Goal: Task Accomplishment & Management: Use online tool/utility

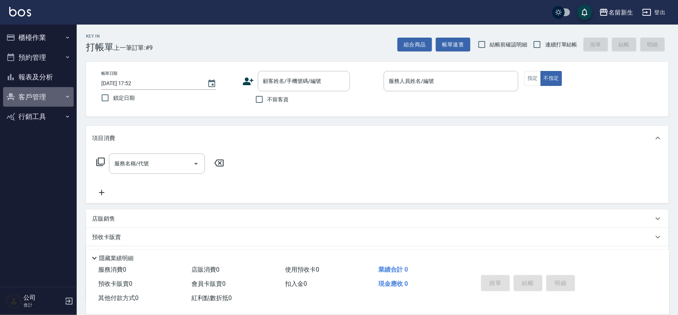
click at [11, 95] on icon "button" at bounding box center [11, 96] width 8 height 7
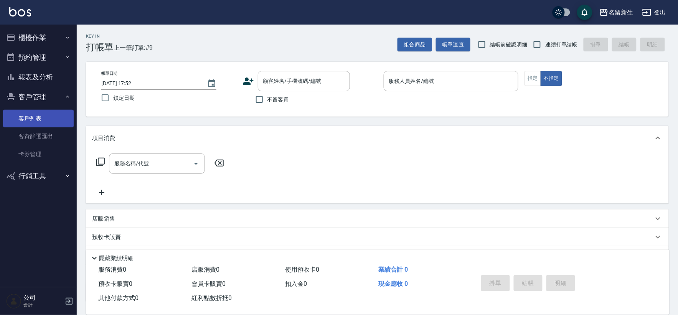
click at [35, 119] on link "客戶列表" at bounding box center [38, 119] width 71 height 18
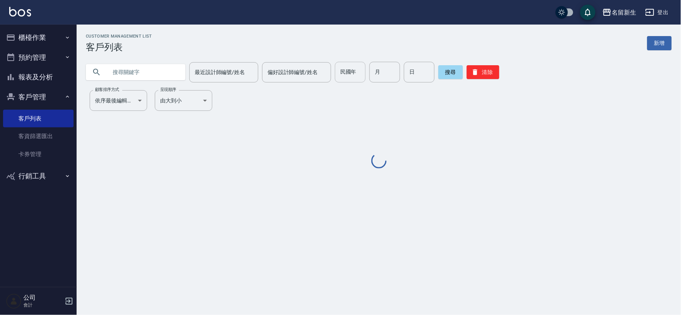
click at [355, 69] on input "民國年" at bounding box center [350, 72] width 31 height 21
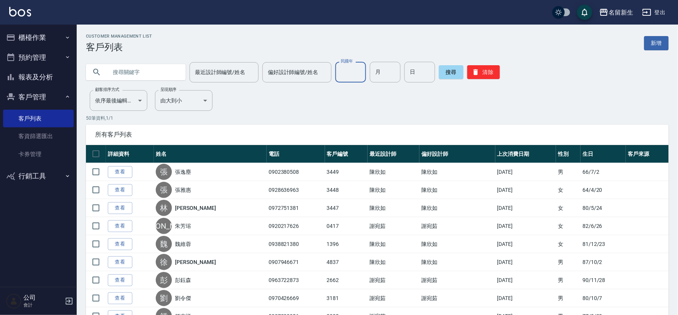
click at [349, 73] on input "民國年" at bounding box center [350, 72] width 31 height 21
click at [126, 73] on input "text" at bounding box center [143, 72] width 72 height 21
click at [444, 74] on button "搜尋" at bounding box center [451, 72] width 25 height 14
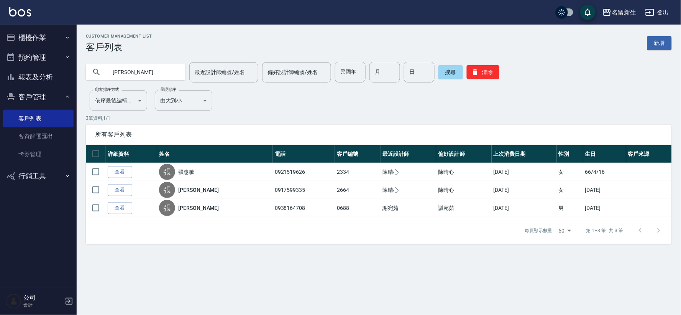
click at [163, 69] on input "[PERSON_NAME]" at bounding box center [143, 72] width 72 height 21
type input "[PERSON_NAME]"
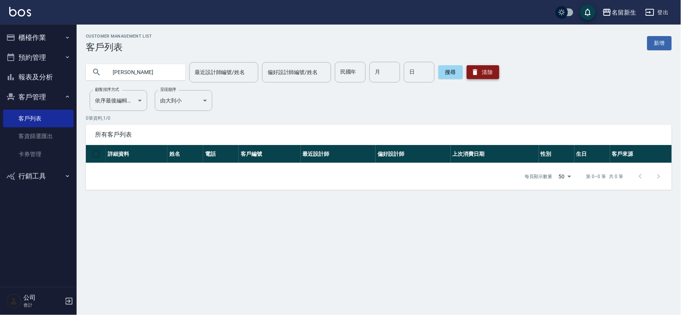
click at [493, 73] on button "清除" at bounding box center [483, 72] width 33 height 14
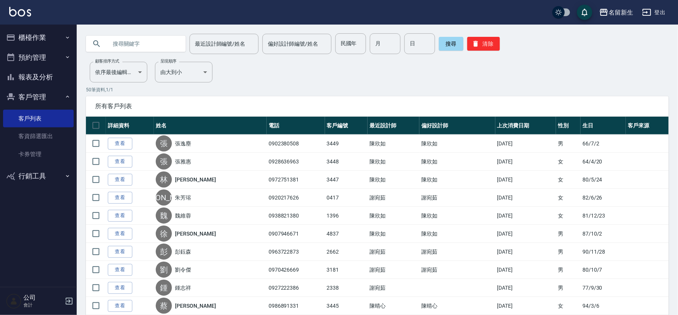
scroll to position [43, 0]
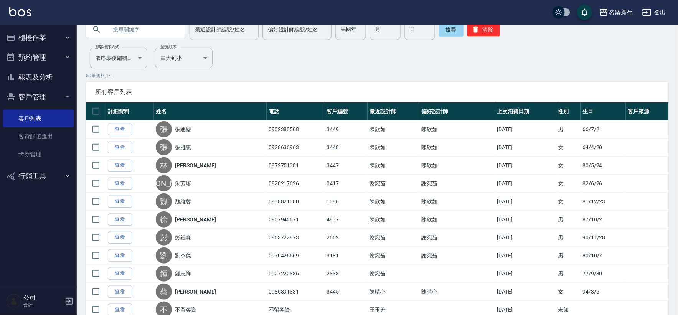
click at [375, 113] on th "最近設計師" at bounding box center [393, 111] width 52 height 18
click at [43, 38] on button "櫃檯作業" at bounding box center [38, 38] width 71 height 20
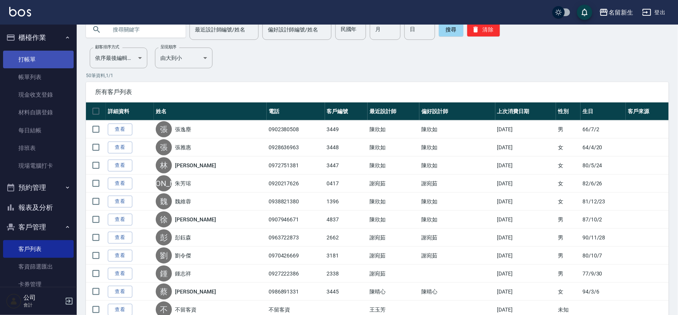
click at [41, 51] on link "打帳單" at bounding box center [38, 60] width 71 height 18
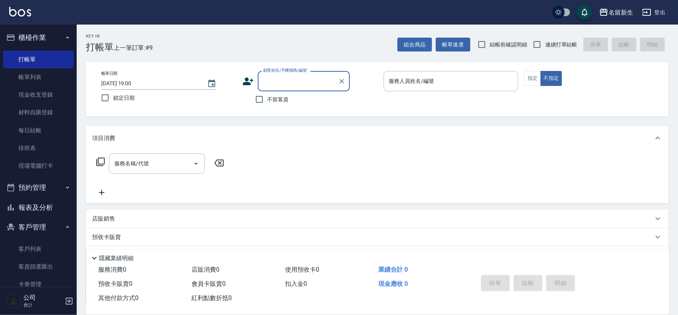
click at [539, 51] on input "連續打單結帳" at bounding box center [537, 44] width 16 height 16
checkbox input "true"
drag, startPoint x: 280, startPoint y: 73, endPoint x: 279, endPoint y: 62, distance: 11.6
click at [280, 73] on div "顧客姓名/手機號碼/編號" at bounding box center [304, 81] width 92 height 20
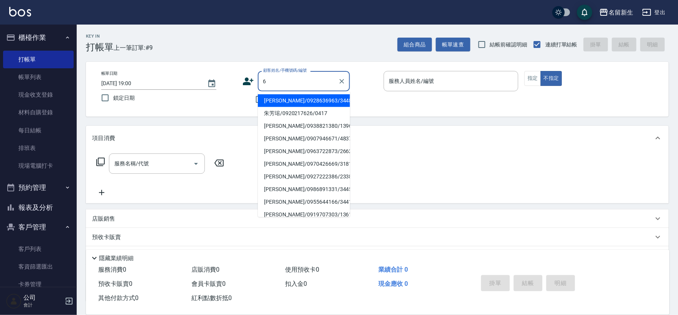
type input "[PERSON_NAME]/0928636963/3448"
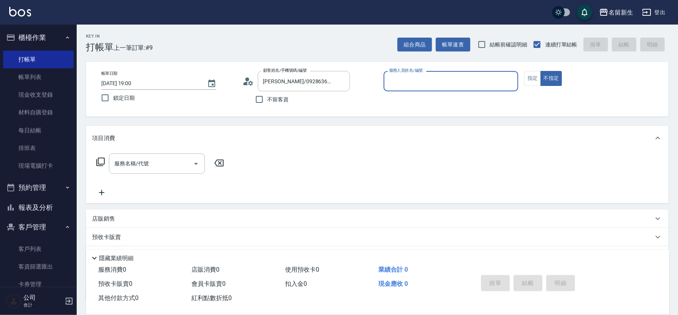
click at [343, 76] on button "Clear" at bounding box center [341, 81] width 11 height 11
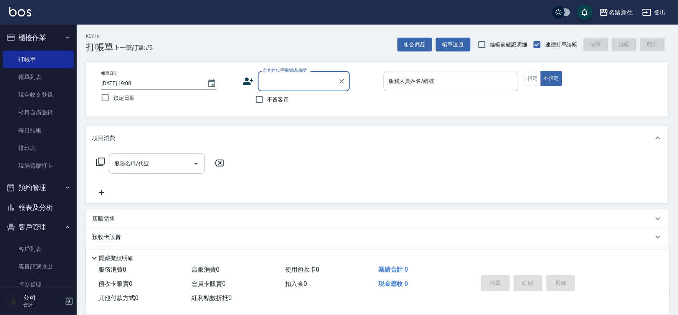
click at [275, 97] on span "不留客資" at bounding box center [277, 99] width 21 height 8
click at [267, 97] on input "不留客資" at bounding box center [259, 99] width 16 height 16
checkbox input "true"
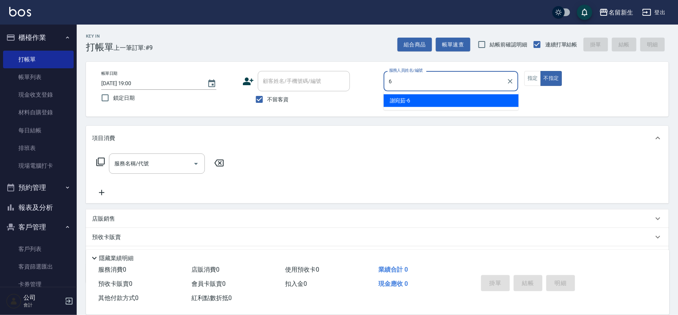
type input "6"
type button "false"
type input "[PERSON_NAME]-6"
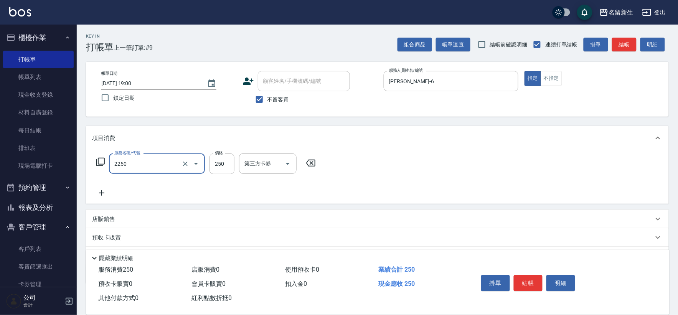
type input "剪髮(2250)"
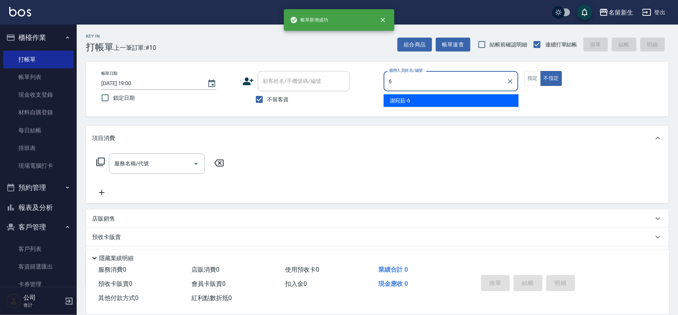
type input "[PERSON_NAME]-6"
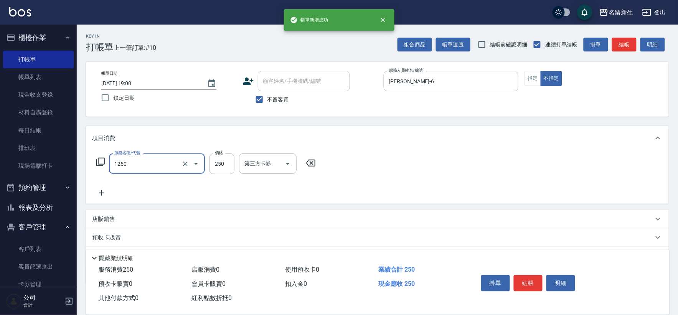
type input "洗髮250(1250)"
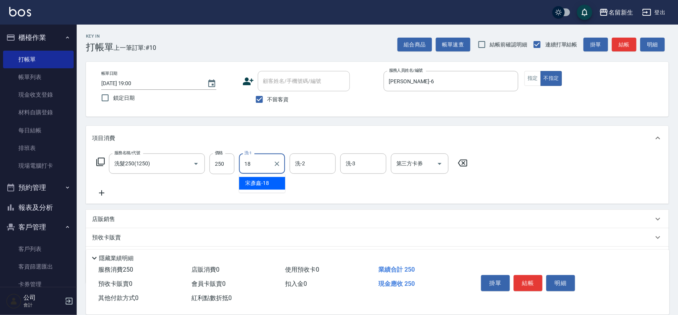
type input "[PERSON_NAME]-18"
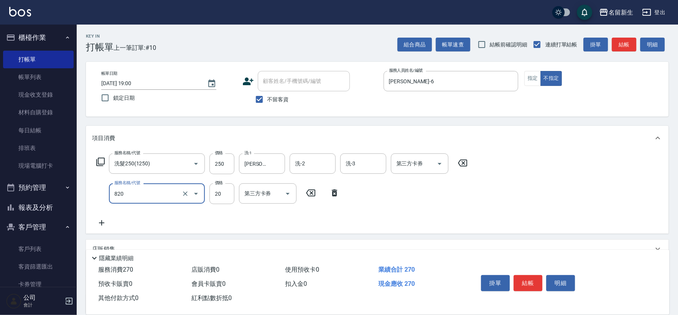
type input "潤絲(820)"
type input "20"
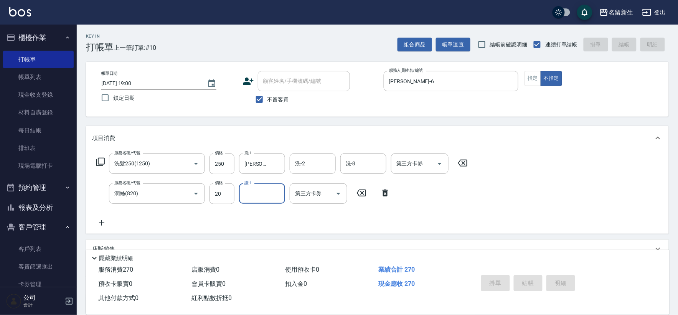
type input "[DATE] 19:01"
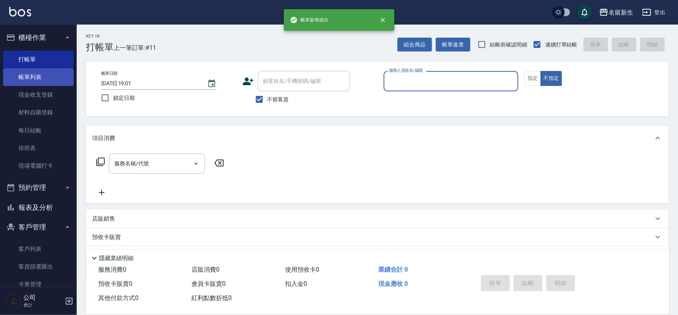
click at [54, 69] on link "帳單列表" at bounding box center [38, 77] width 71 height 18
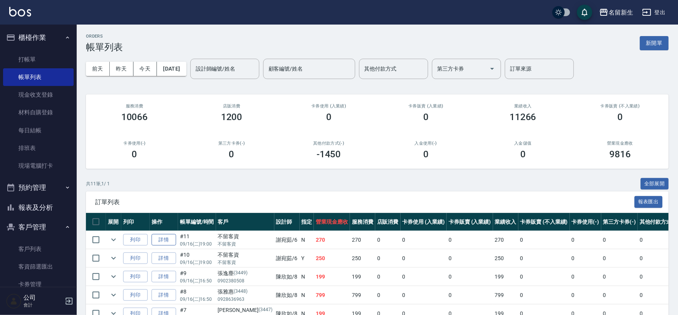
click at [162, 243] on link "詳情" at bounding box center [163, 240] width 25 height 12
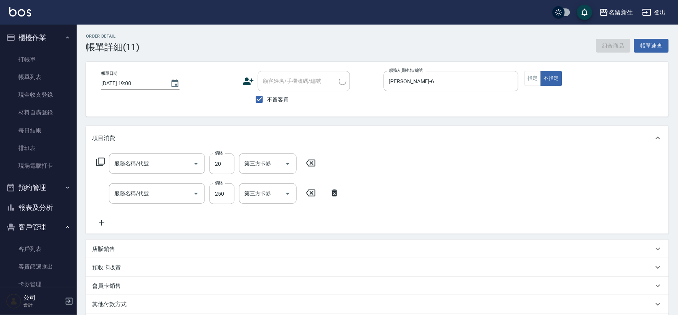
type input "[DATE] 19:00"
checkbox input "true"
type input "[PERSON_NAME]-6"
type input "潤絲(820)"
type input "洗髮250(1250)"
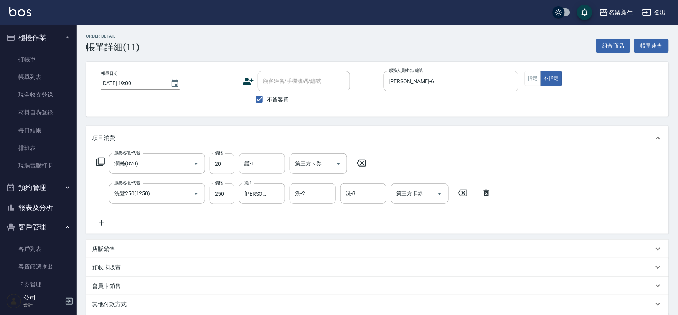
click at [261, 167] on input "護-1" at bounding box center [261, 163] width 39 height 13
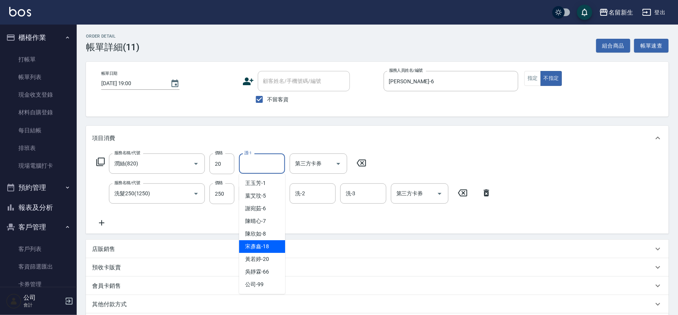
click at [263, 242] on div "[PERSON_NAME]-18" at bounding box center [262, 246] width 46 height 13
type input "[PERSON_NAME]-18"
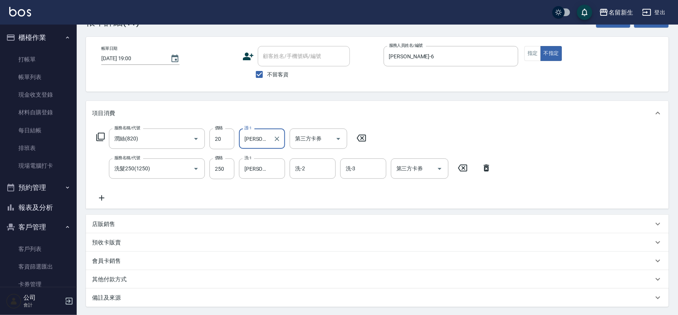
scroll to position [99, 0]
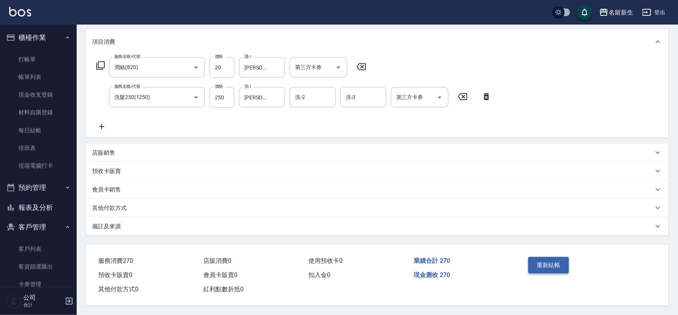
drag, startPoint x: 541, startPoint y: 253, endPoint x: 542, endPoint y: 259, distance: 5.8
click at [542, 254] on div "重新結帳" at bounding box center [556, 270] width 62 height 33
click at [543, 259] on button "重新結帳" at bounding box center [548, 265] width 41 height 16
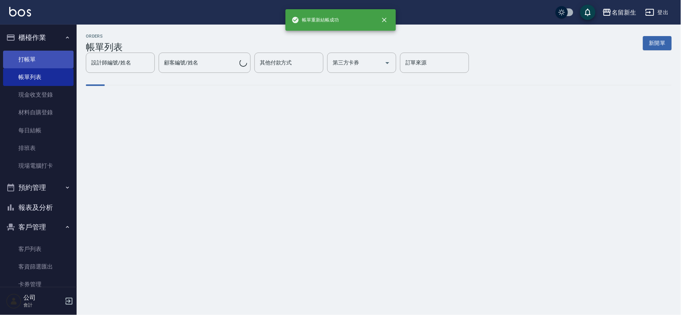
click at [42, 58] on link "打帳單" at bounding box center [38, 60] width 71 height 18
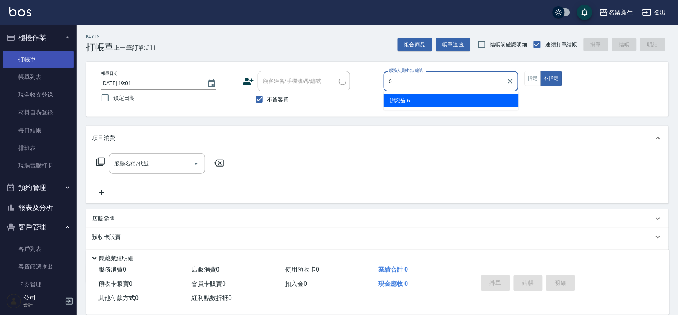
type input "6"
type button "false"
type input "[PERSON_NAME]-6"
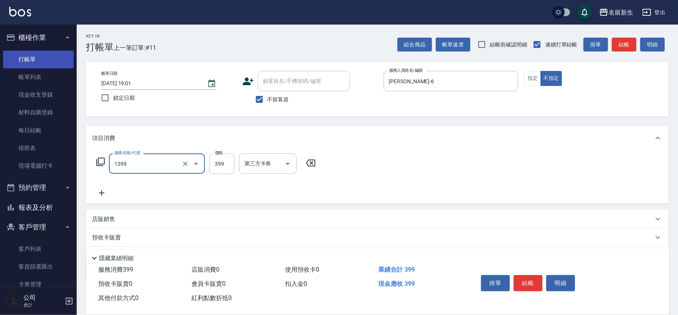
type input "健康洗髮(1399)"
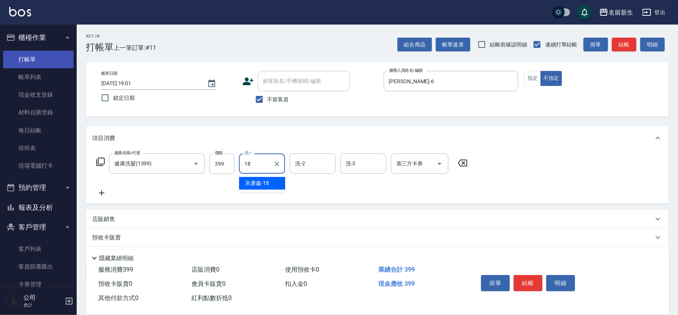
type input "[PERSON_NAME]-18"
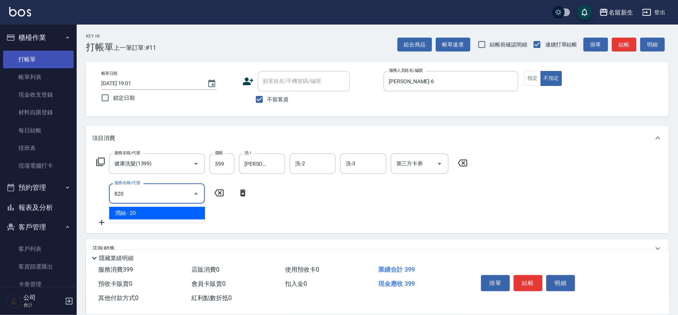
type input "潤絲(820)"
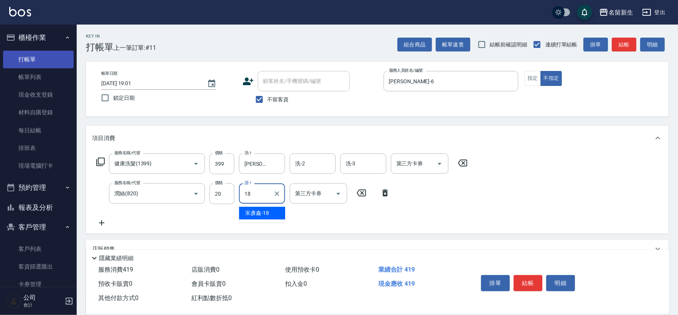
type input "[PERSON_NAME]-18"
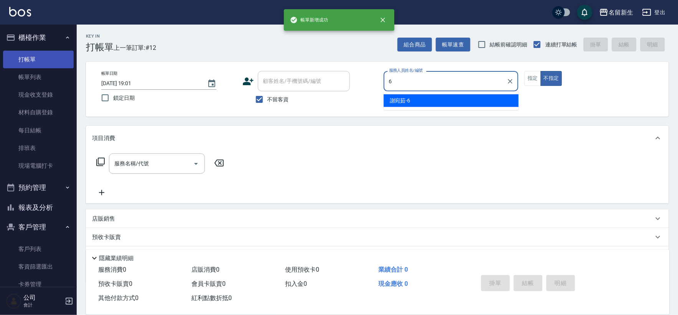
type input "[PERSON_NAME]-6"
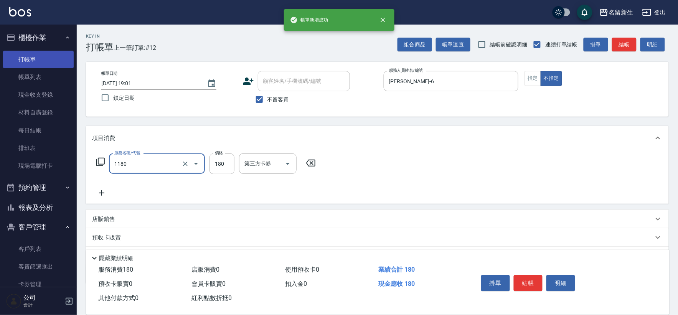
type input "洗髮(不指定活動)(1180)"
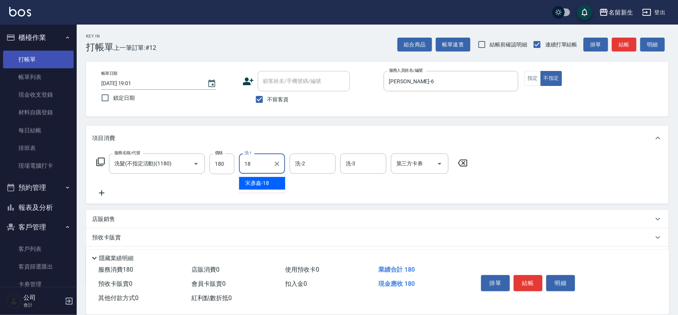
type input "[PERSON_NAME]-18"
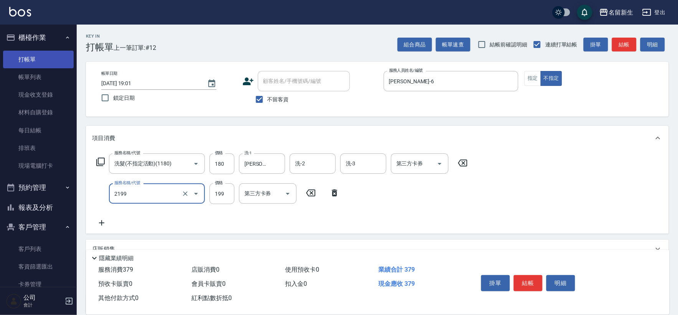
type input "不指定剪髮活動(2199)"
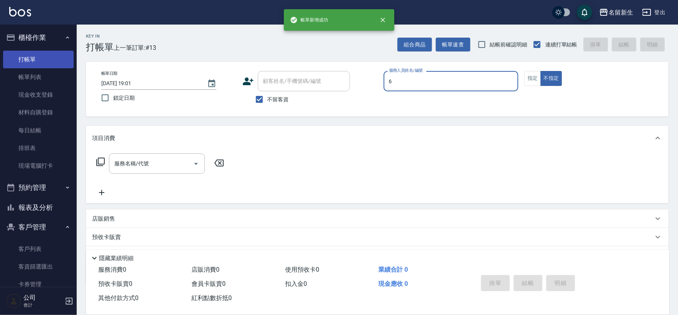
type input "[PERSON_NAME]-6"
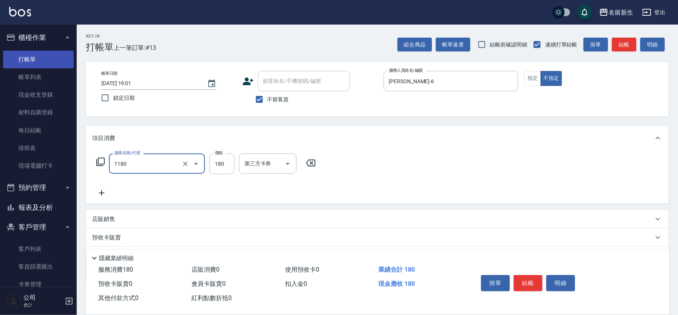
type input "洗髮(不指定活動)(1180)"
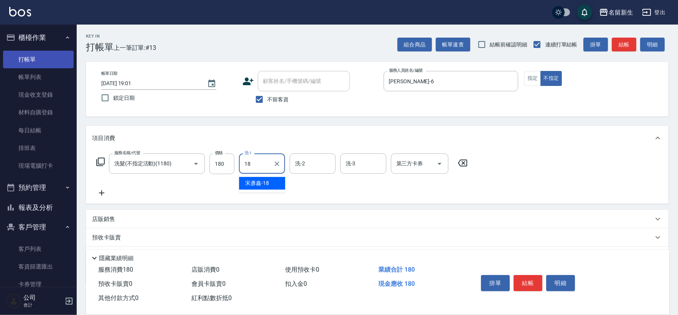
type input "[PERSON_NAME]-18"
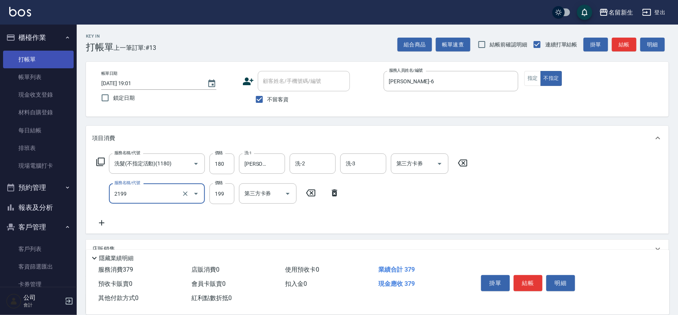
type input "不指定剪髮活動(2199)"
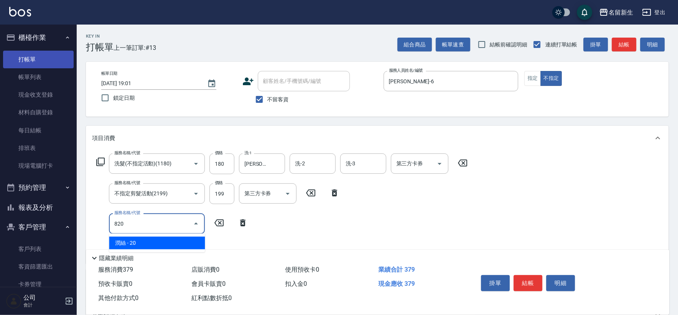
type input "潤絲(820)"
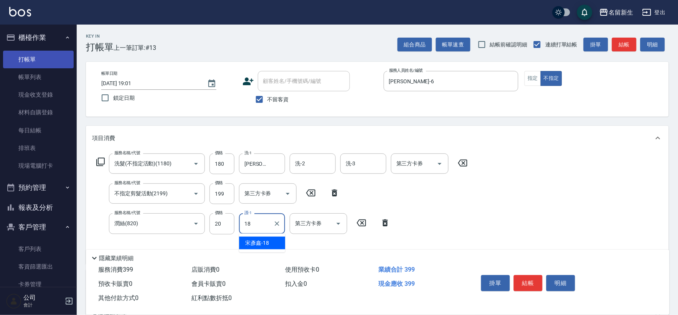
type input "[PERSON_NAME]-18"
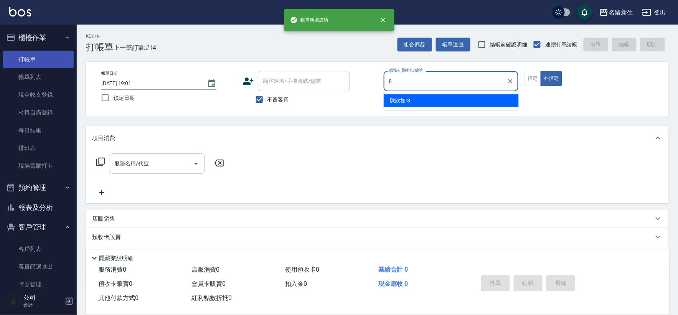
type input "[PERSON_NAME]-8"
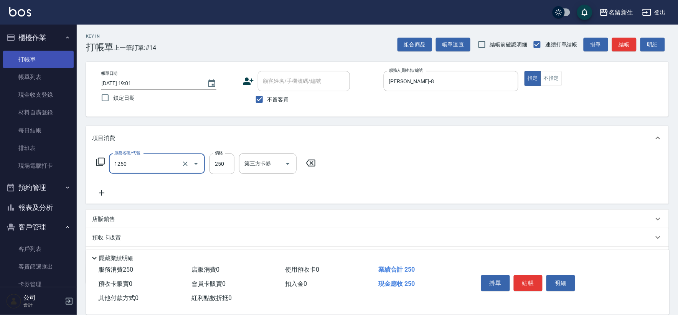
type input "洗髮250(1250)"
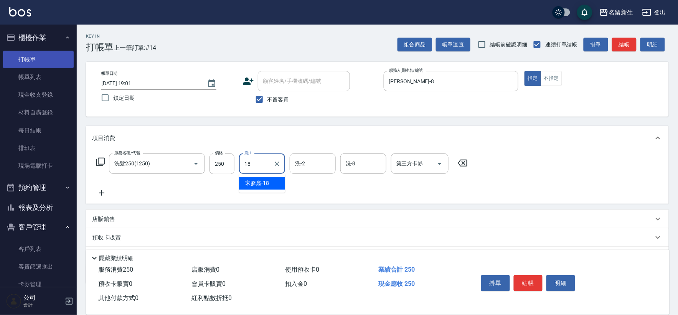
type input "[PERSON_NAME]-18"
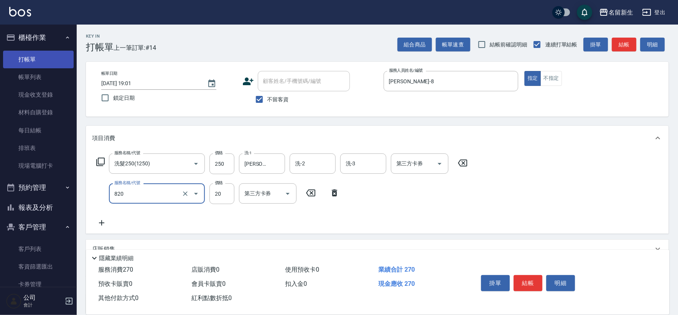
type input "潤絲(820)"
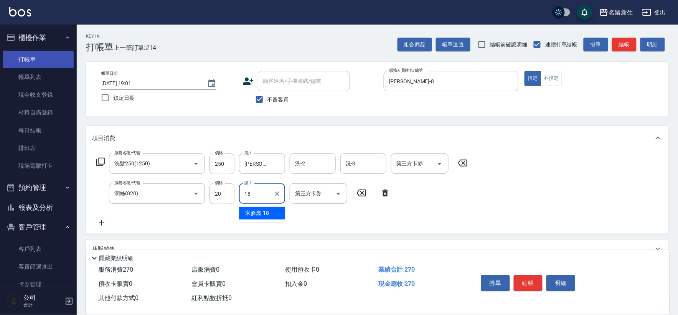
type input "[PERSON_NAME]-18"
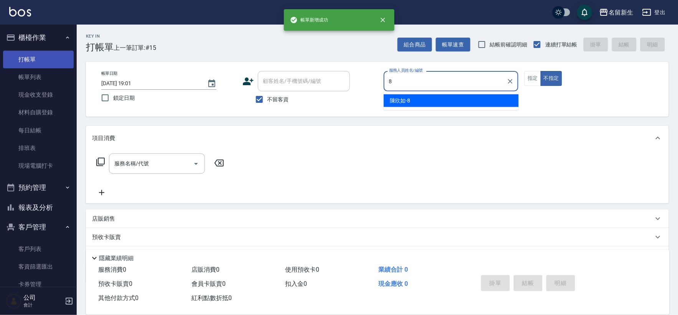
type input "[PERSON_NAME]-8"
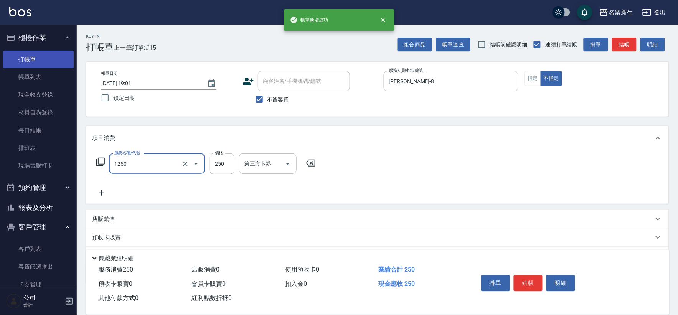
type input "洗髮250(1250)"
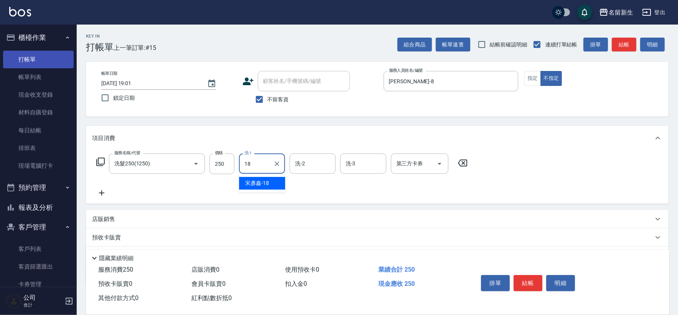
type input "[PERSON_NAME]-18"
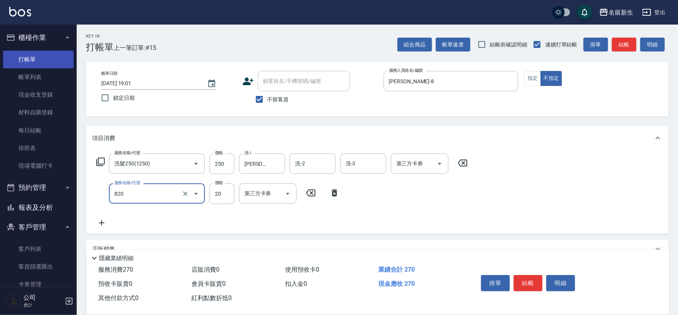
type input "潤絲(820)"
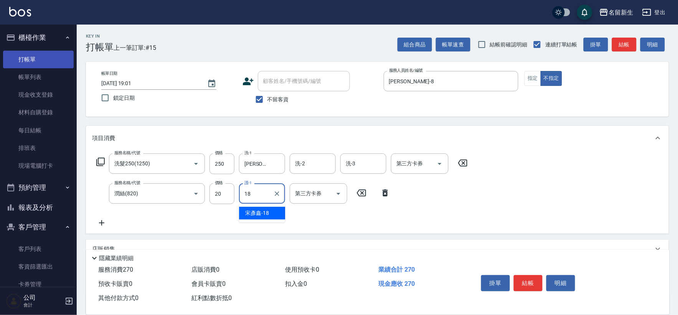
type input "[PERSON_NAME]-18"
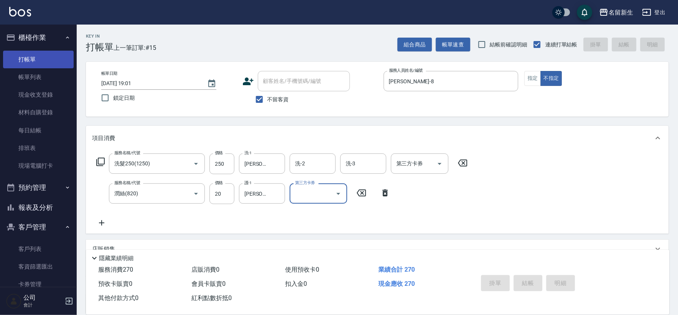
type input "[DATE] 19:02"
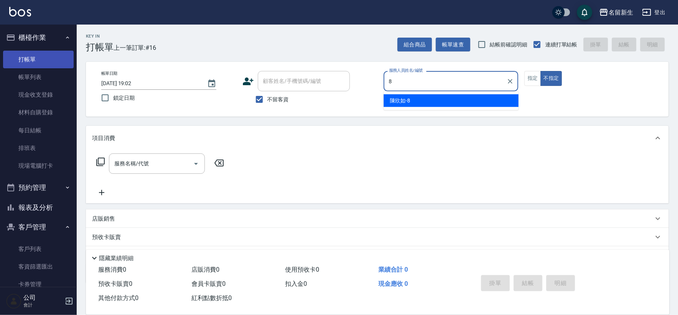
type input "[PERSON_NAME]-8"
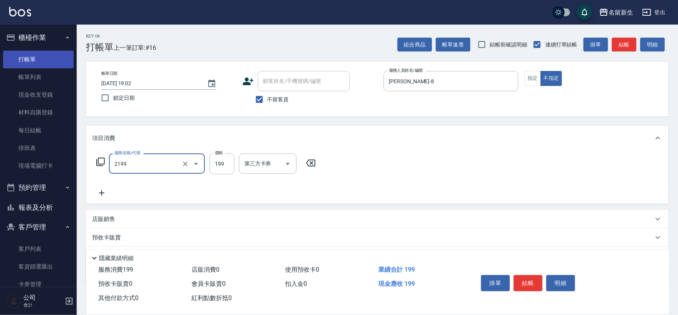
type input "不指定剪髮活動(2199)"
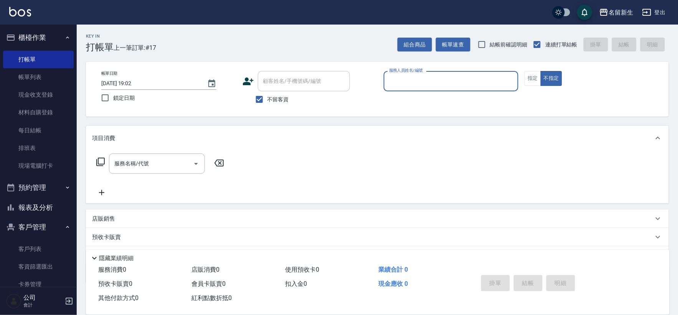
drag, startPoint x: 21, startPoint y: 199, endPoint x: 41, endPoint y: 202, distance: 20.7
click at [21, 198] on button "報表及分析" at bounding box center [38, 207] width 71 height 20
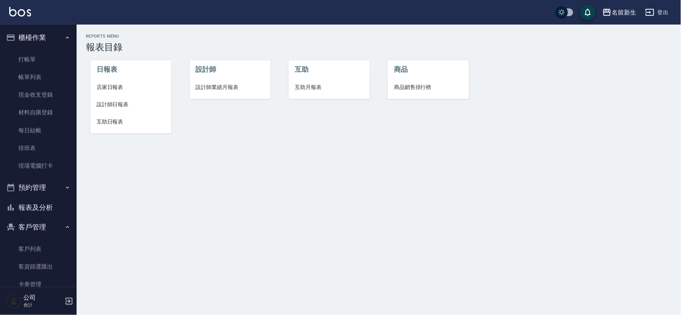
click at [237, 94] on li "設計師業績月報表" at bounding box center [230, 87] width 81 height 17
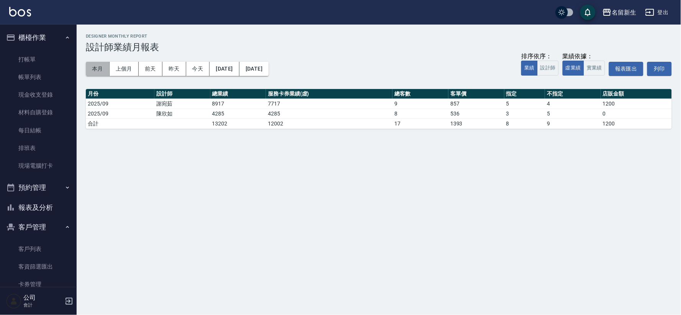
click at [99, 68] on button "本月" at bounding box center [98, 69] width 24 height 14
